Goal: Information Seeking & Learning: Learn about a topic

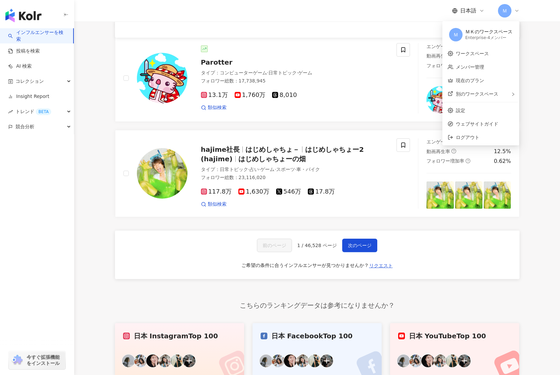
scroll to position [1033, 0]
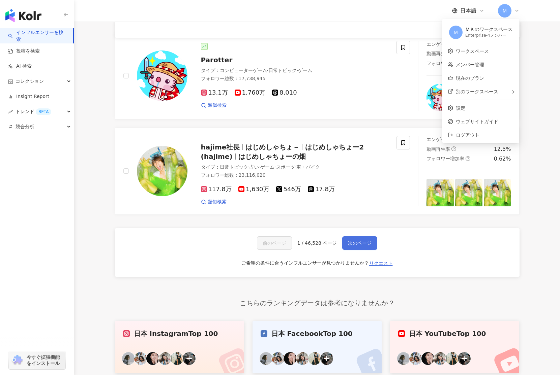
click at [357, 247] on button "次のページ" at bounding box center [359, 243] width 35 height 13
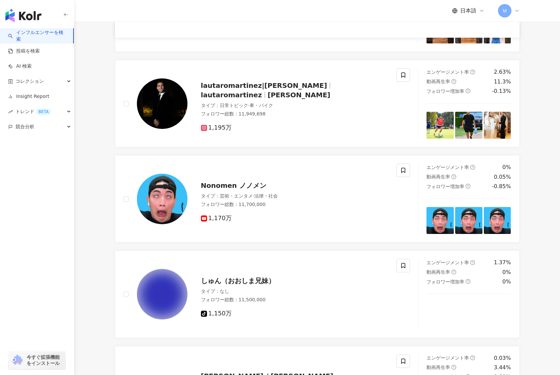
scroll to position [1087, 0]
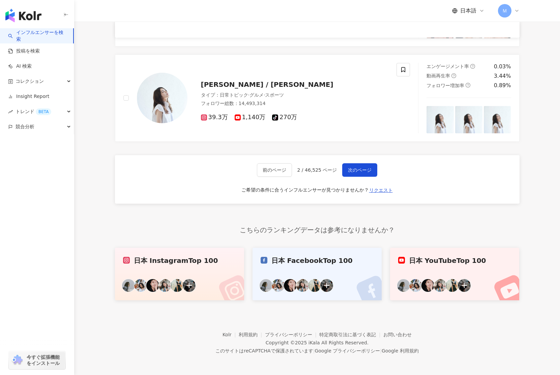
click at [350, 177] on div "前のページ 2 / 46,525 ページ 次のページ ご希望の条件に合うインフルエンサーが見つかりませんか？ リクエスト" at bounding box center [317, 179] width 404 height 49
click at [354, 172] on span "次のページ" at bounding box center [360, 170] width 24 height 5
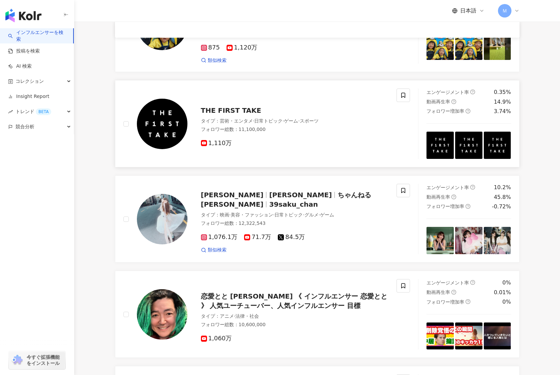
scroll to position [109, 0]
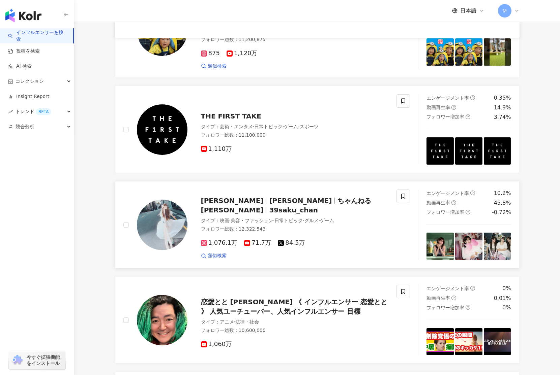
click at [226, 241] on span "1,076.1万" at bounding box center [219, 243] width 37 height 7
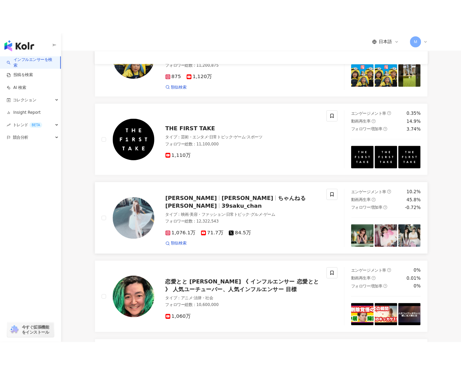
scroll to position [110, 0]
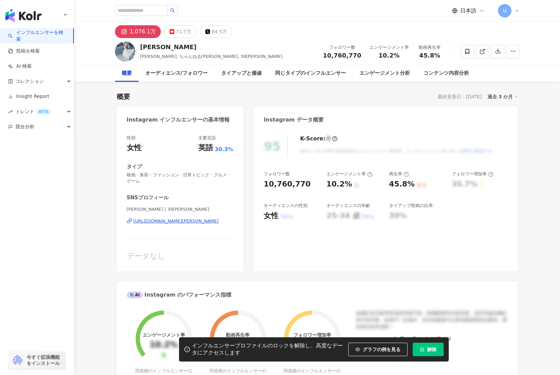
click at [141, 32] on div "1,076.1万" at bounding box center [143, 31] width 26 height 9
click at [17, 14] on img "button" at bounding box center [23, 15] width 36 height 13
